Goal: Navigation & Orientation: Find specific page/section

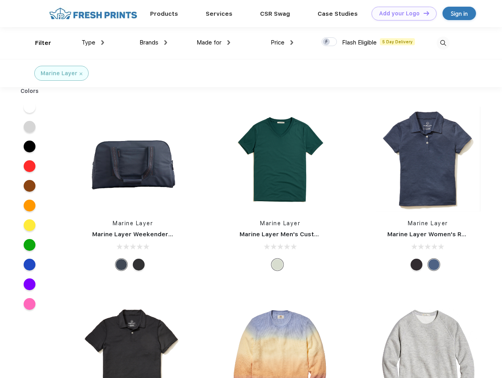
click at [401, 13] on link "Add your Logo Design Tool" at bounding box center [404, 14] width 65 height 14
click at [0, 0] on div "Design Tool" at bounding box center [0, 0] width 0 height 0
click at [423, 13] on link "Add your Logo Design Tool" at bounding box center [404, 14] width 65 height 14
click at [38, 43] on div "Filter" at bounding box center [43, 43] width 16 height 9
click at [93, 43] on span "Type" at bounding box center [89, 42] width 14 height 7
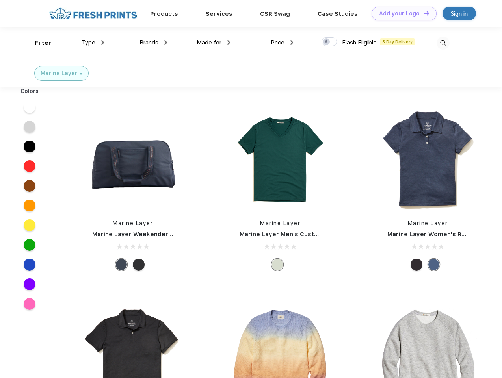
click at [153, 43] on span "Brands" at bounding box center [149, 42] width 19 height 7
click at [214, 43] on span "Made for" at bounding box center [209, 42] width 25 height 7
click at [282, 43] on span "Price" at bounding box center [278, 42] width 14 height 7
click at [329, 42] on div at bounding box center [329, 41] width 15 height 9
click at [327, 42] on input "checkbox" at bounding box center [324, 39] width 5 height 5
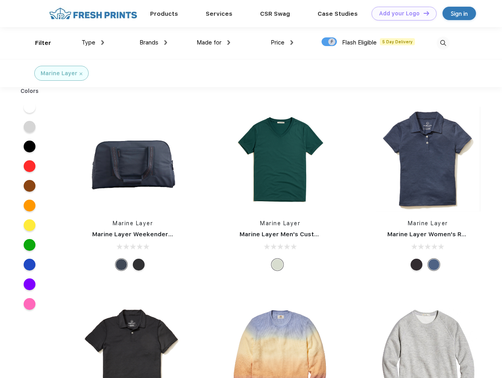
click at [443, 43] on img at bounding box center [443, 43] width 13 height 13
